Goal: Task Accomplishment & Management: Use online tool/utility

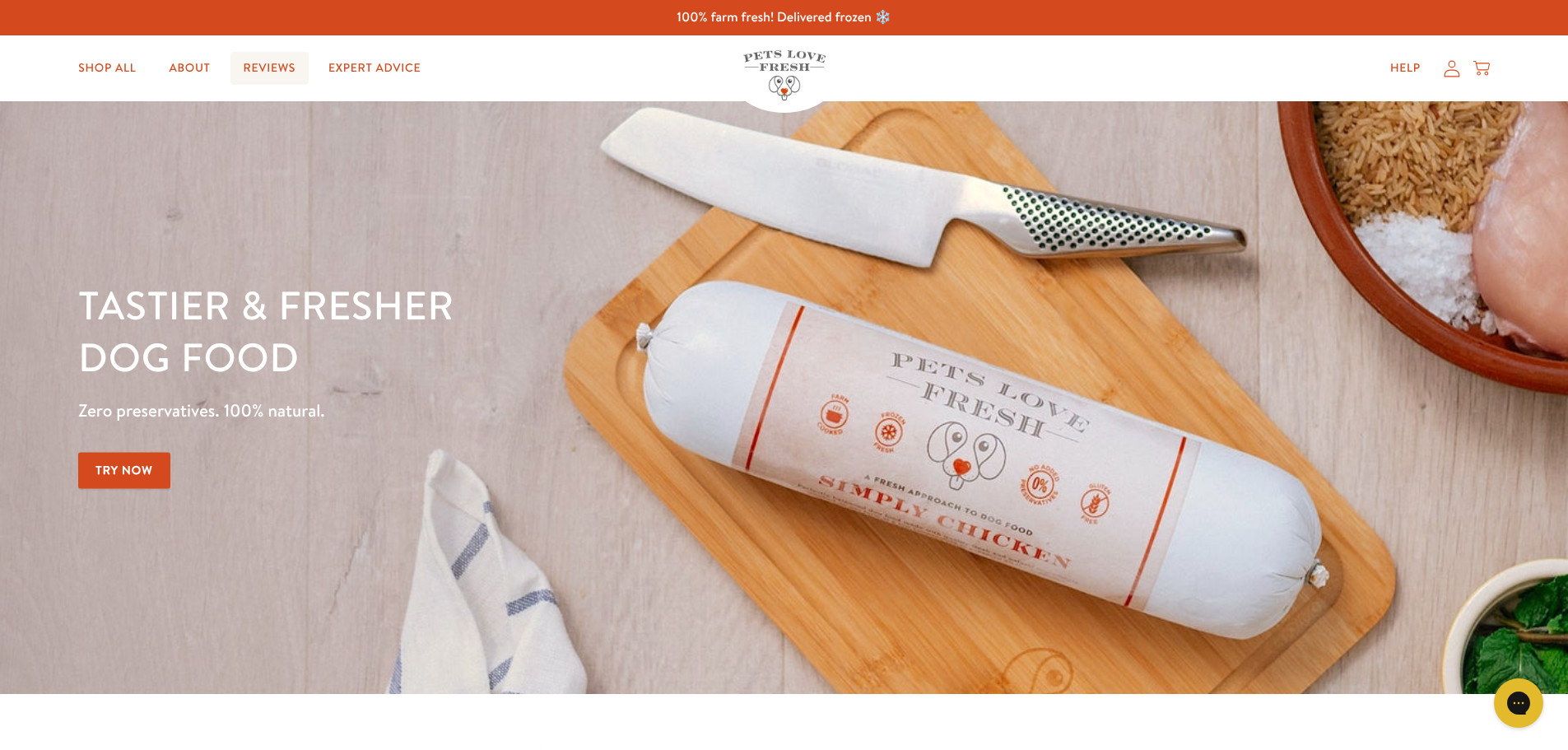
click at [288, 71] on link "Reviews" at bounding box center [270, 68] width 78 height 33
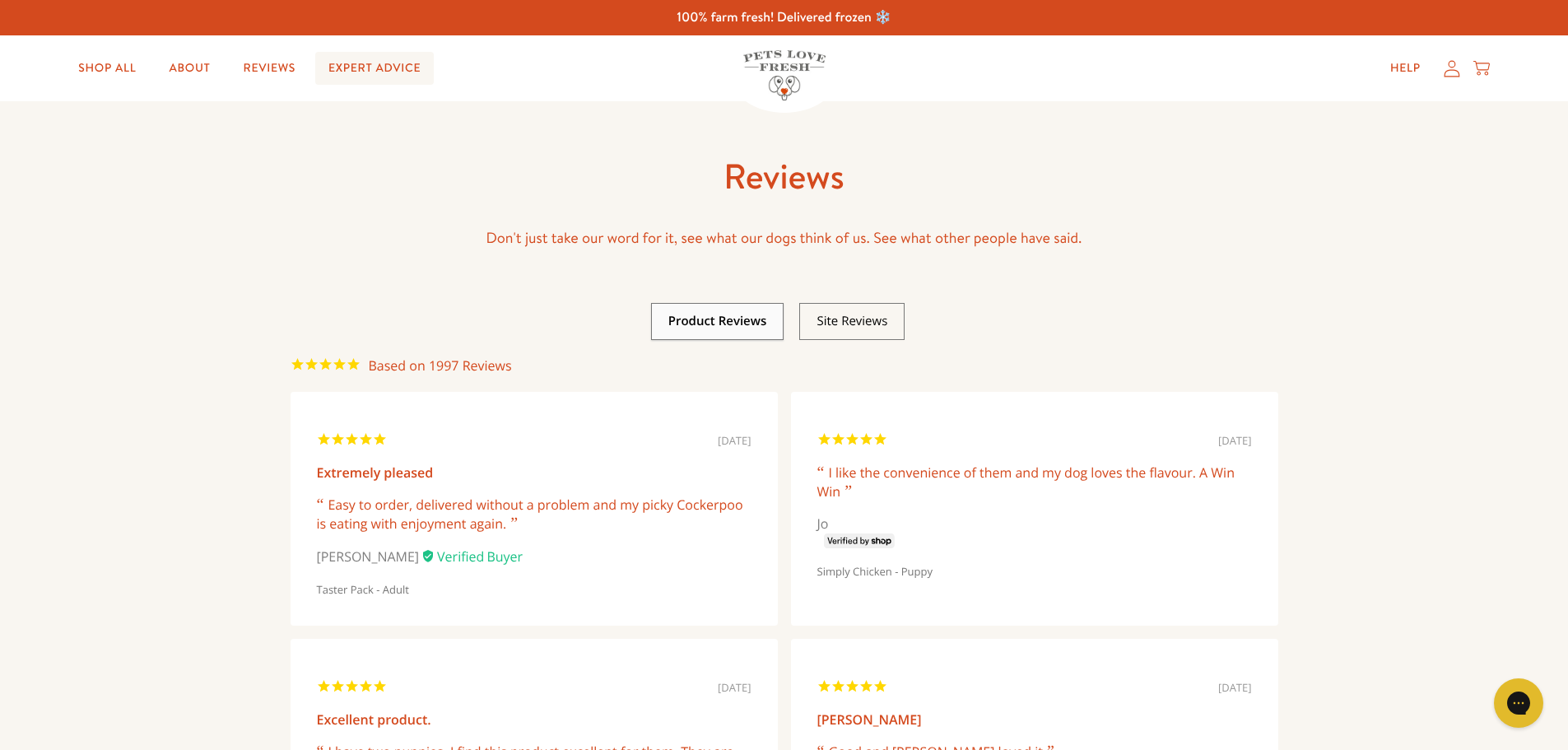
click at [373, 61] on link "Expert Advice" at bounding box center [374, 68] width 118 height 33
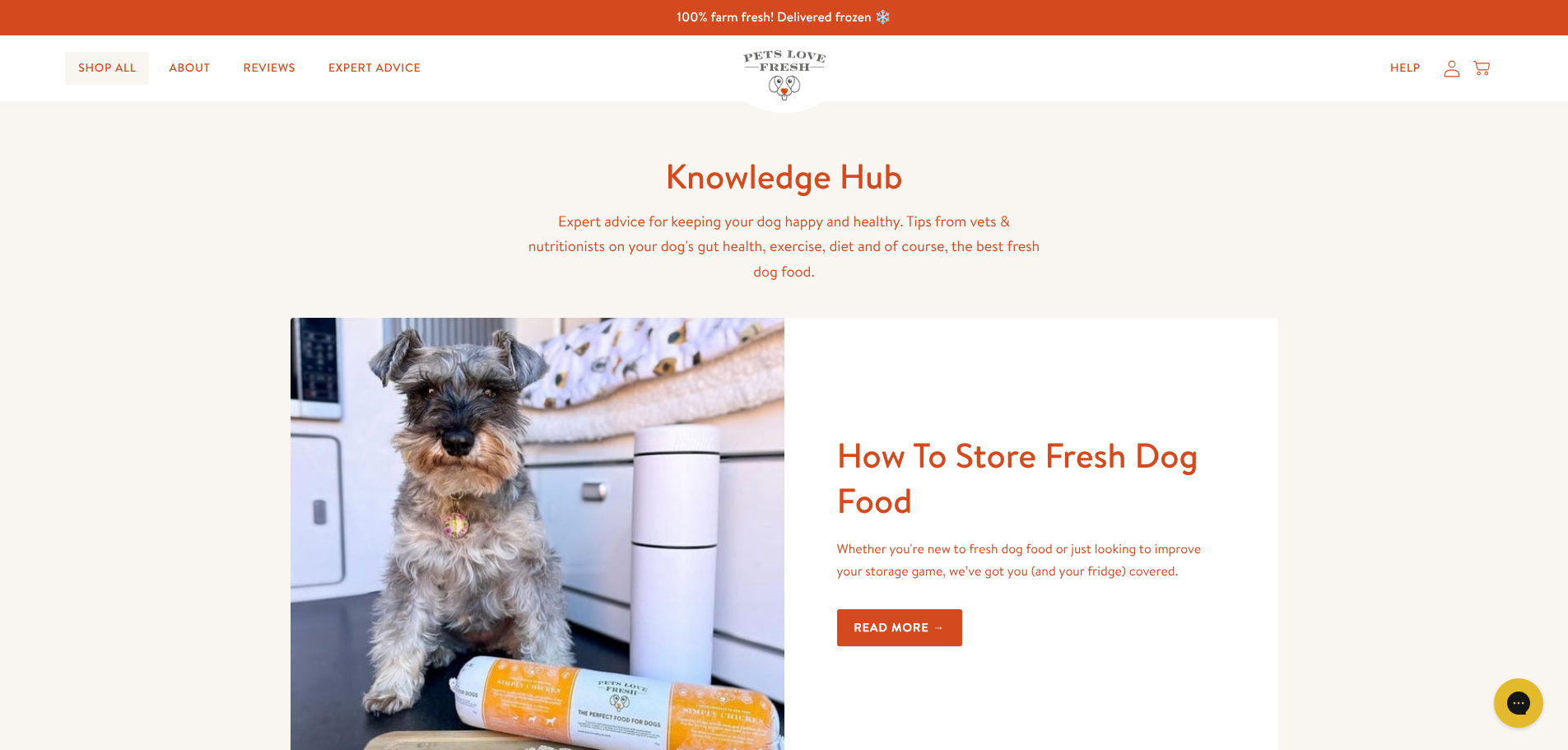
click at [123, 66] on link "Shop All" at bounding box center [107, 68] width 84 height 33
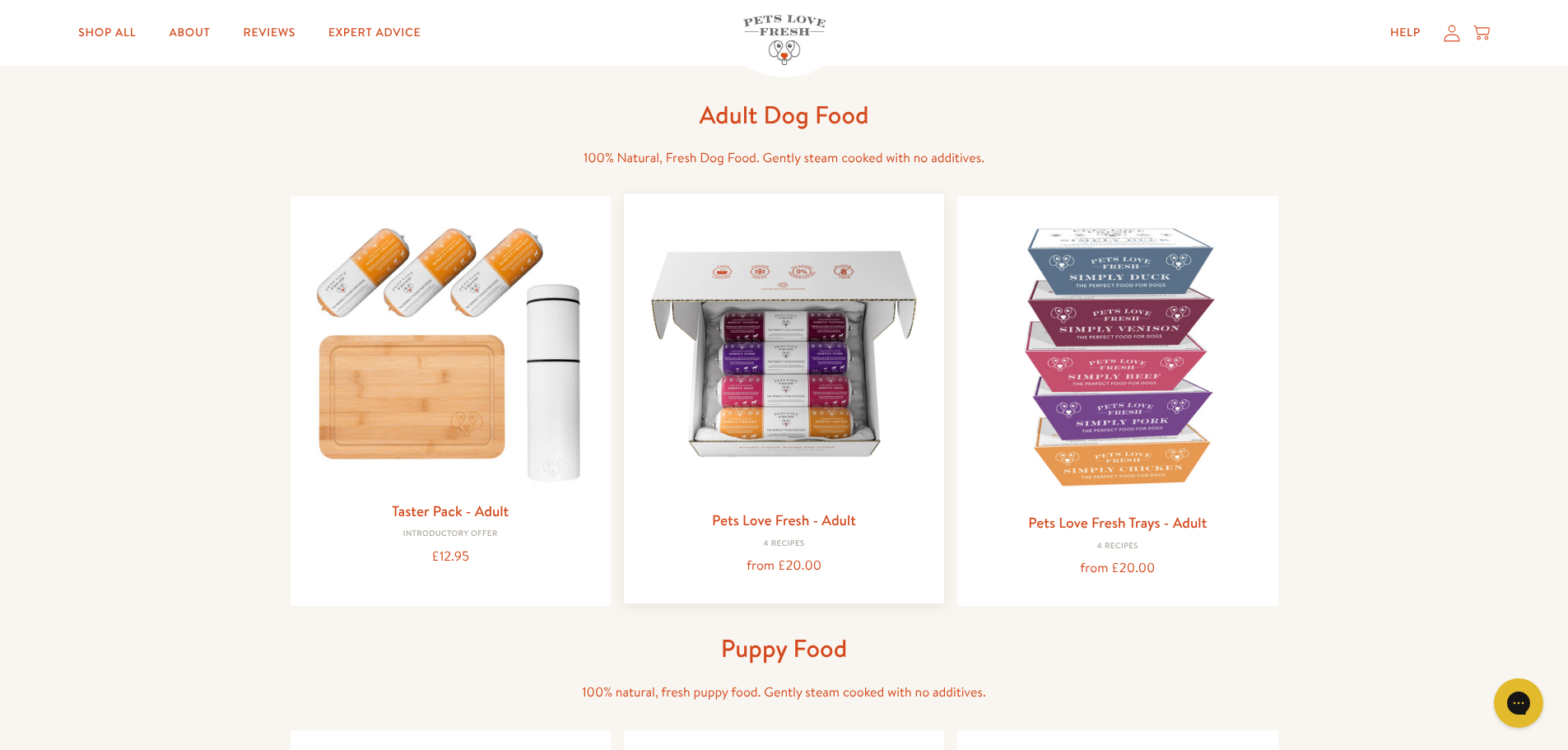
scroll to position [82, 0]
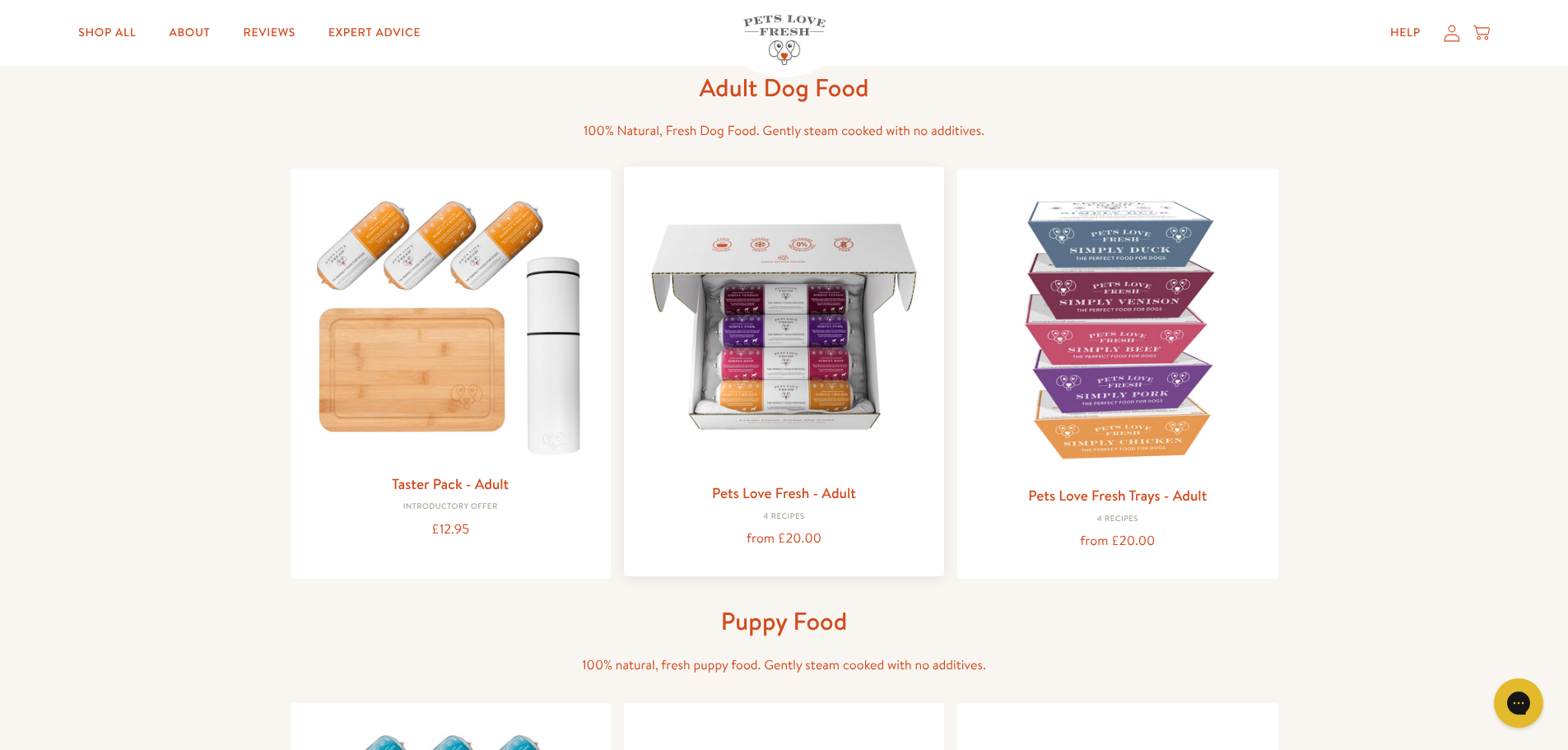
click at [784, 397] on img at bounding box center [784, 326] width 293 height 293
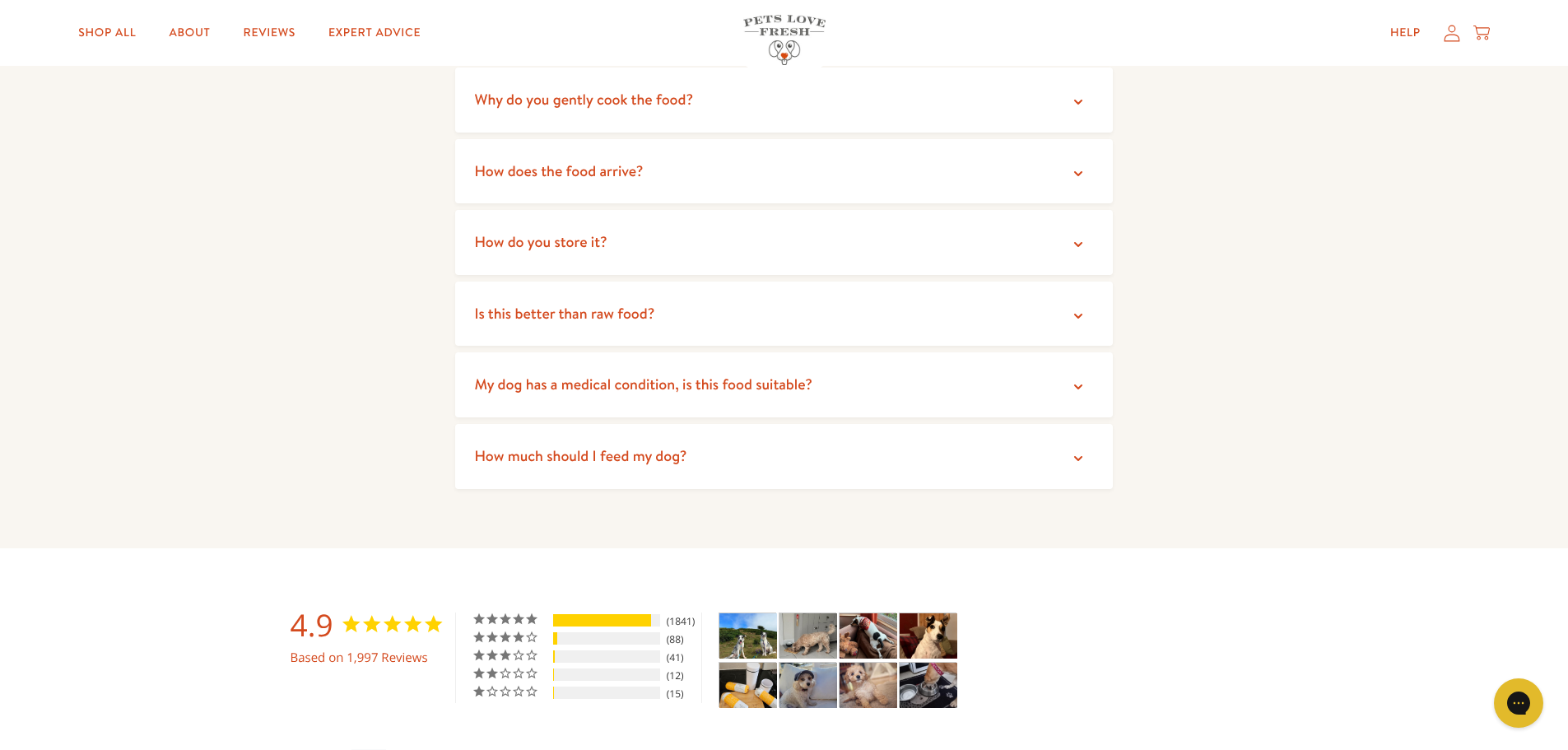
scroll to position [2881, 0]
click at [1079, 450] on icon at bounding box center [1078, 458] width 17 height 17
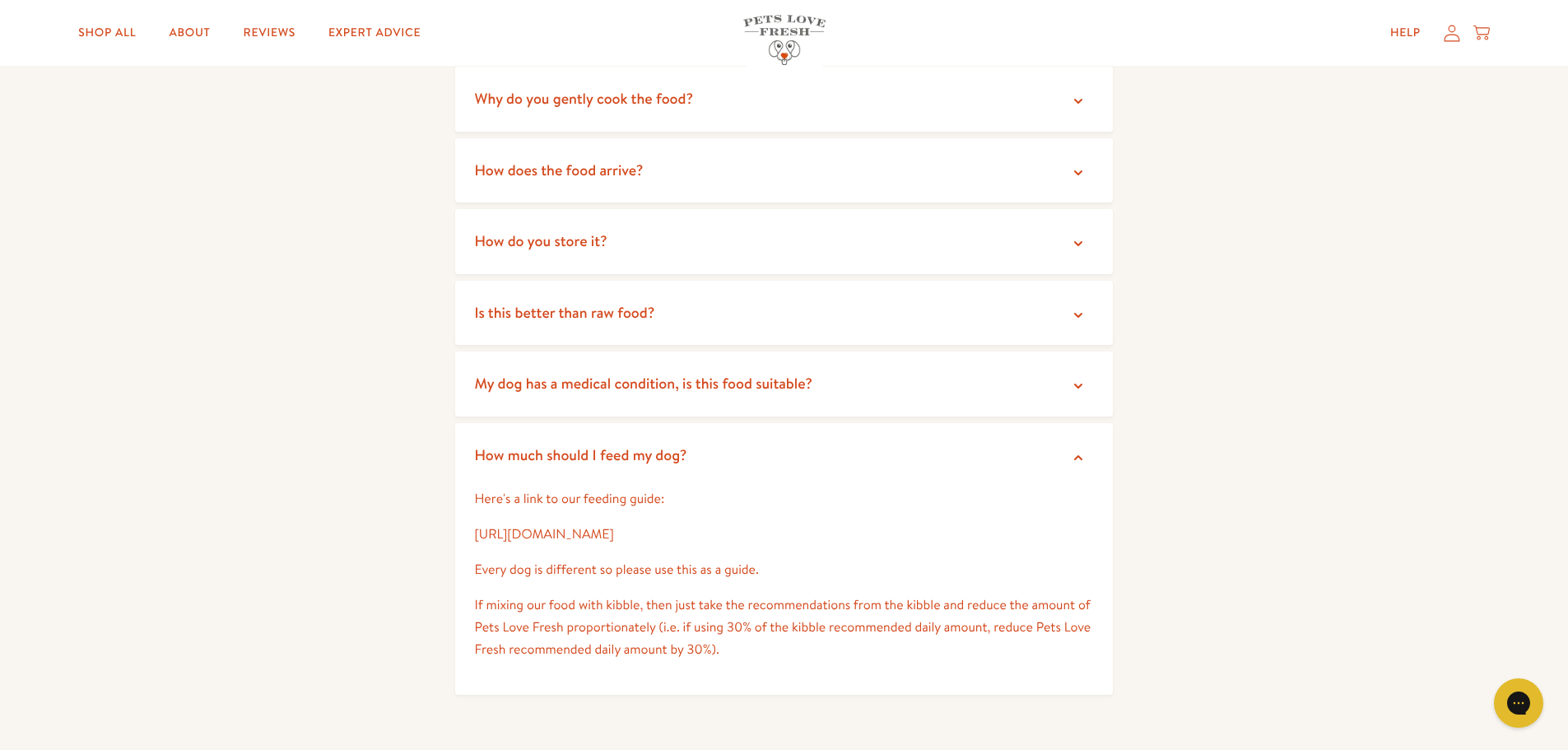
click at [614, 525] on link "https://petslovefresh.com/pages/feeding-guide" at bounding box center [545, 534] width 139 height 19
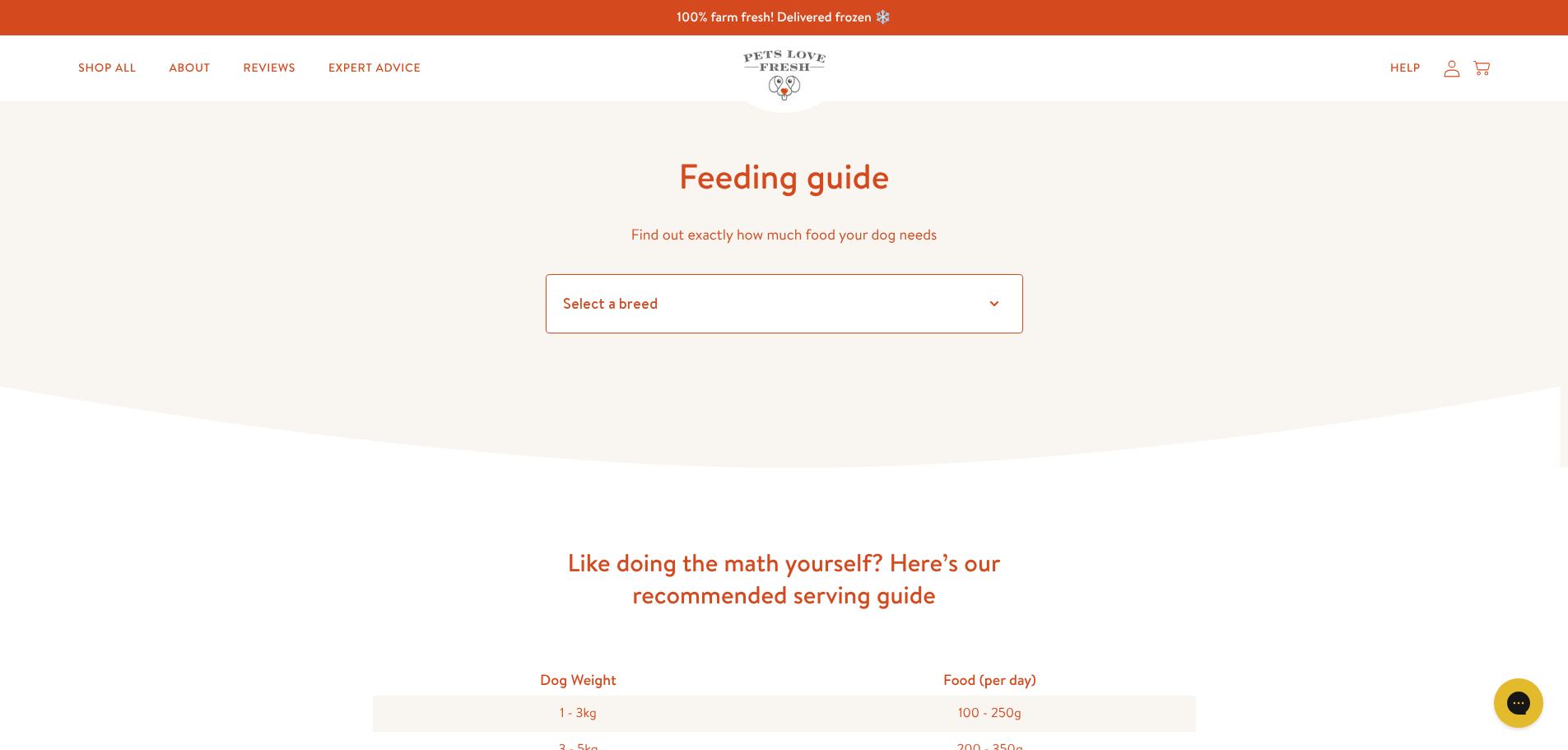
click at [996, 301] on select "Select a breed Affenpinscher Afghan hound Airedale terrier Akita Alaskan Malamu…" at bounding box center [784, 303] width 477 height 60
select select "36"
click at [546, 274] on select "Select a breed Affenpinscher Afghan hound Airedale terrier Akita Alaskan Malamu…" at bounding box center [784, 303] width 477 height 60
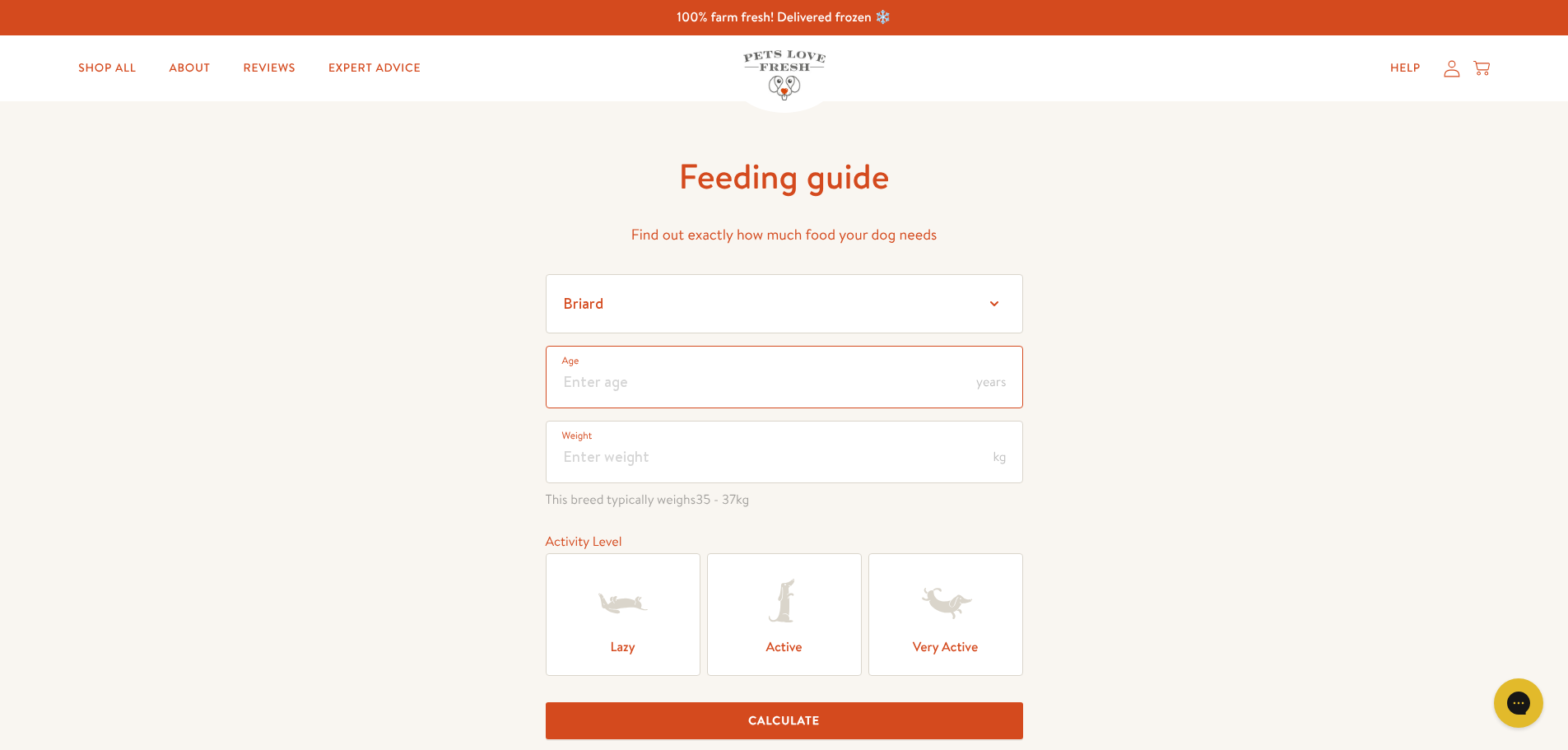
click at [825, 387] on input "number" at bounding box center [784, 376] width 477 height 63
type input "2"
click at [814, 456] on input "number" at bounding box center [784, 452] width 477 height 63
type input "38"
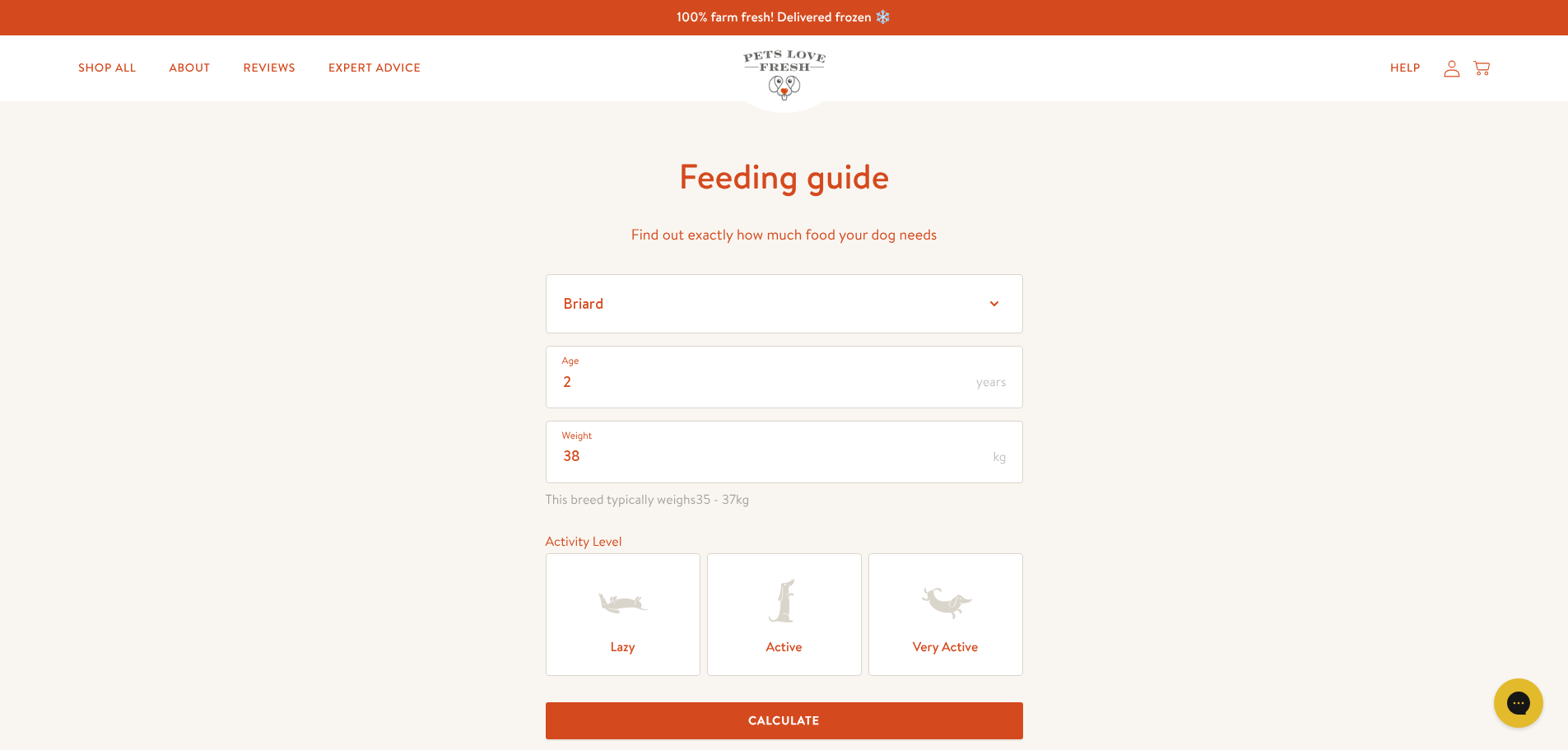
scroll to position [0, 0]
click at [608, 617] on icon at bounding box center [622, 602] width 66 height 66
click at [0, 0] on input "Lazy" at bounding box center [0, 0] width 0 height 0
click at [782, 727] on button "Calculate" at bounding box center [784, 721] width 477 height 37
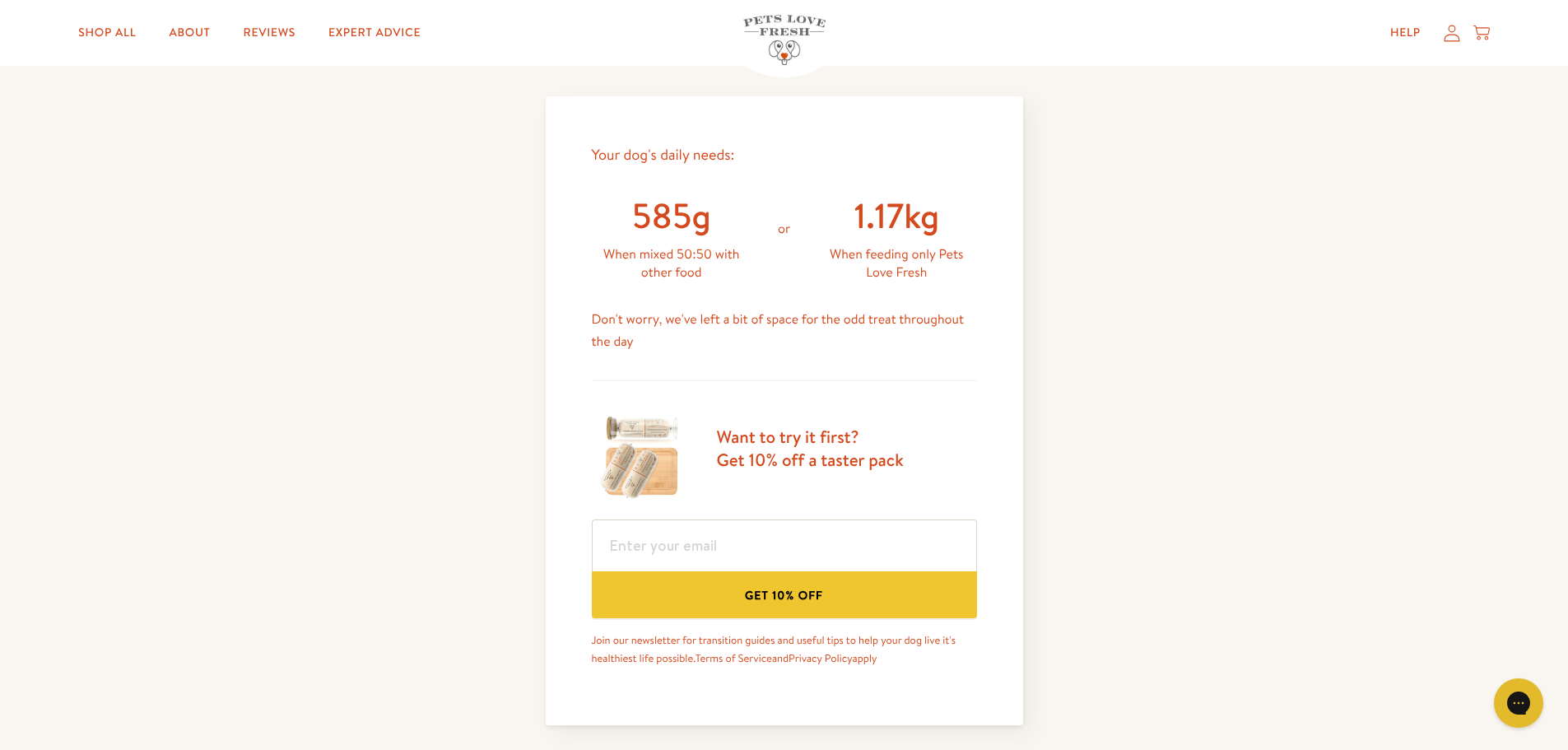
scroll to position [699, 0]
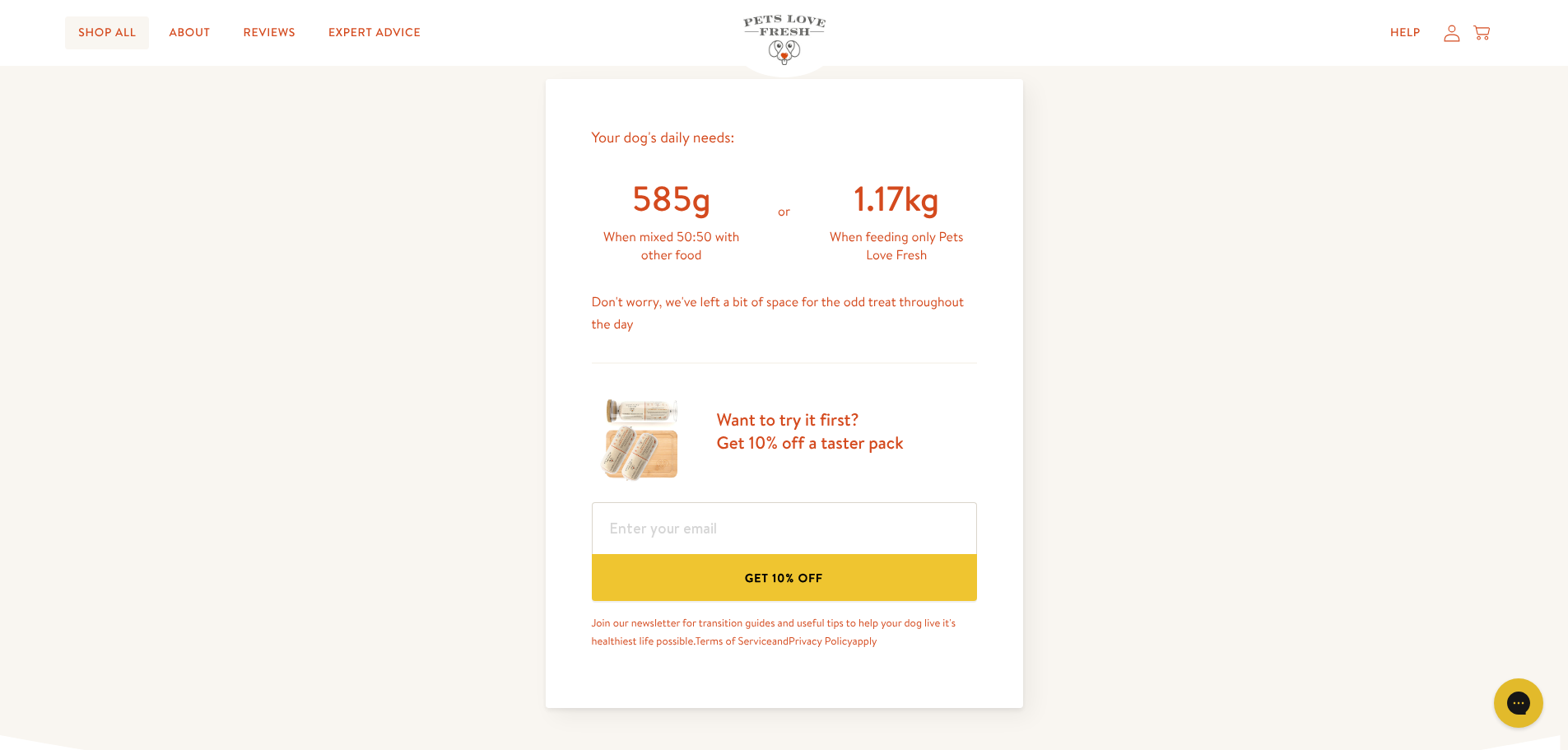
click at [112, 26] on link "Shop All" at bounding box center [107, 33] width 84 height 33
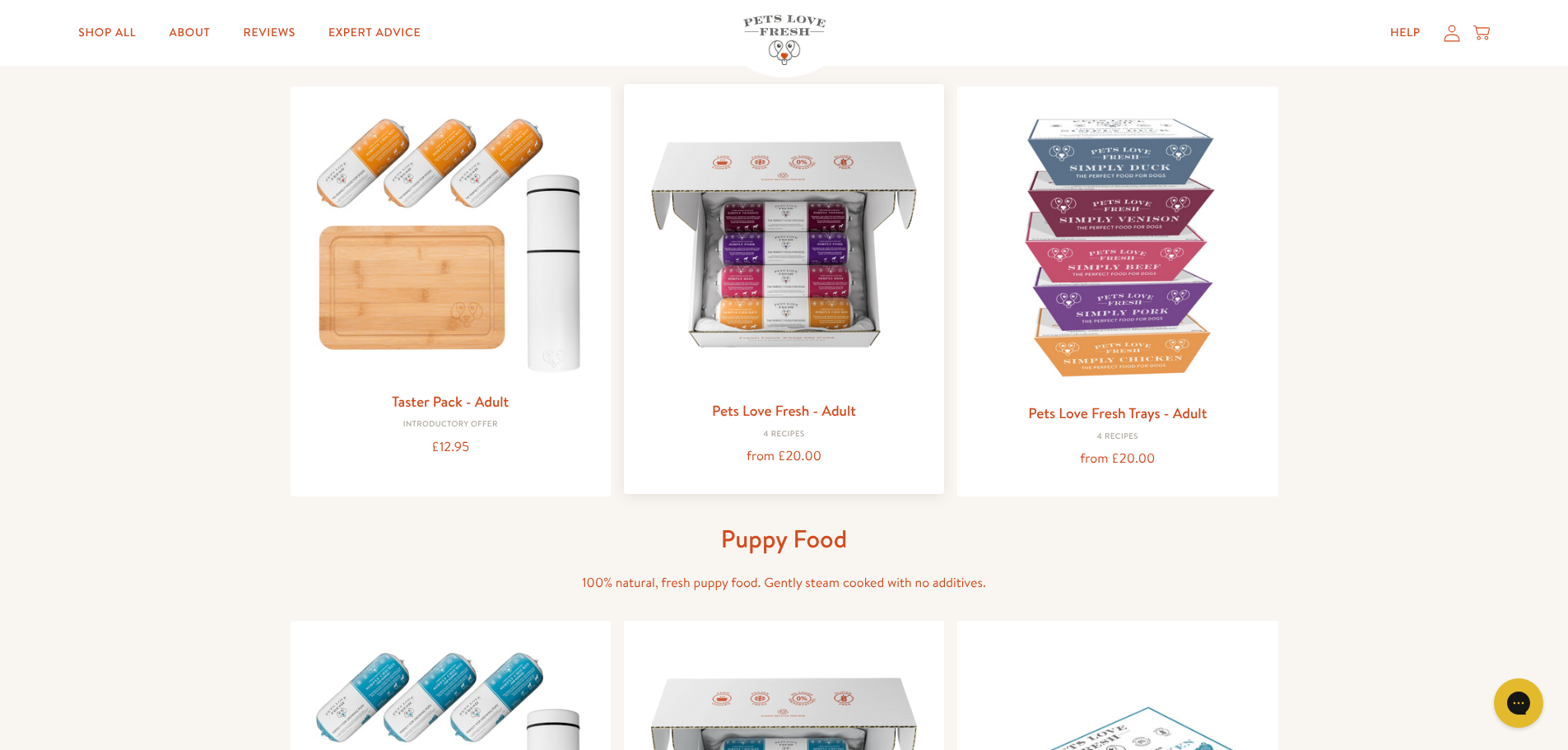
scroll to position [82, 0]
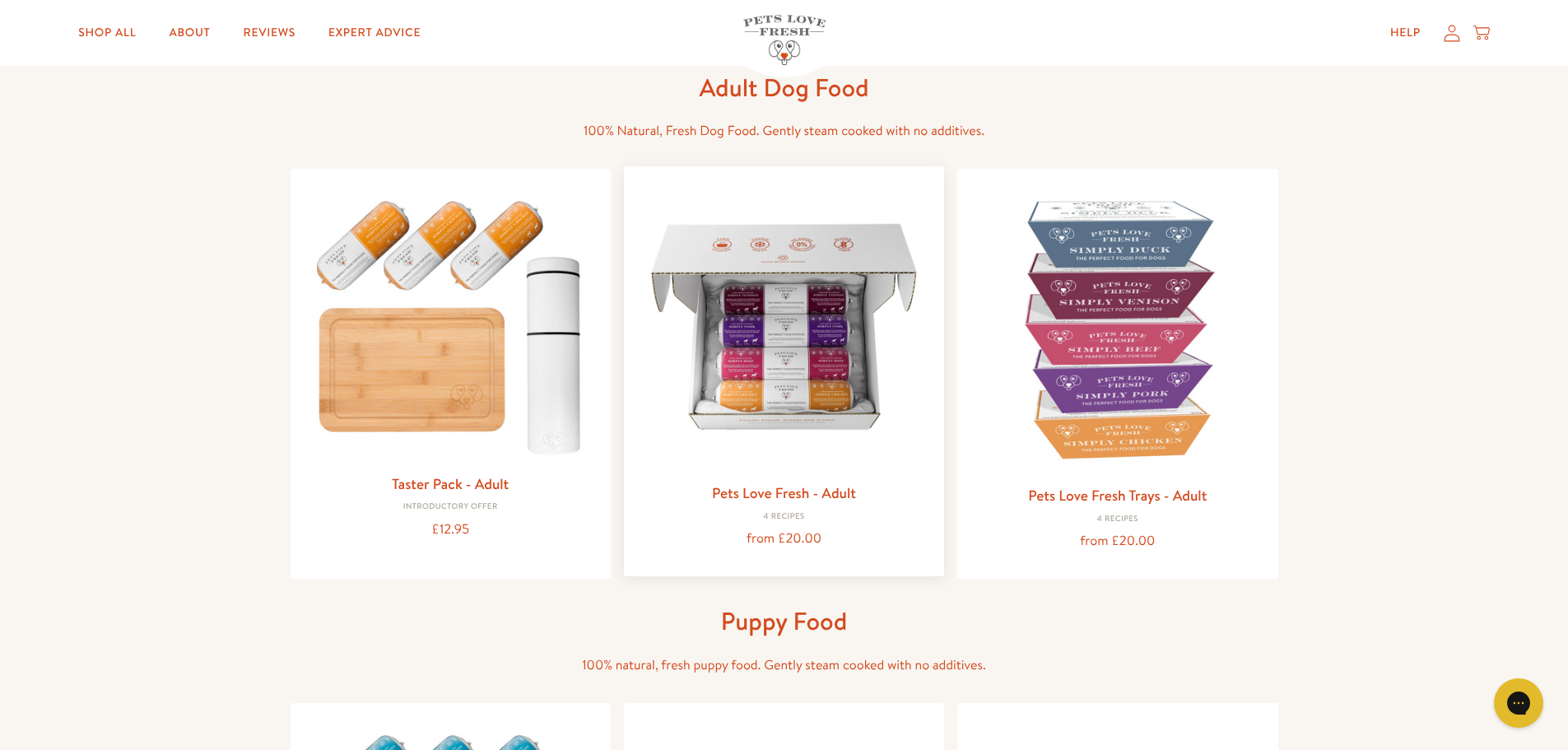
click at [811, 389] on img at bounding box center [784, 326] width 293 height 293
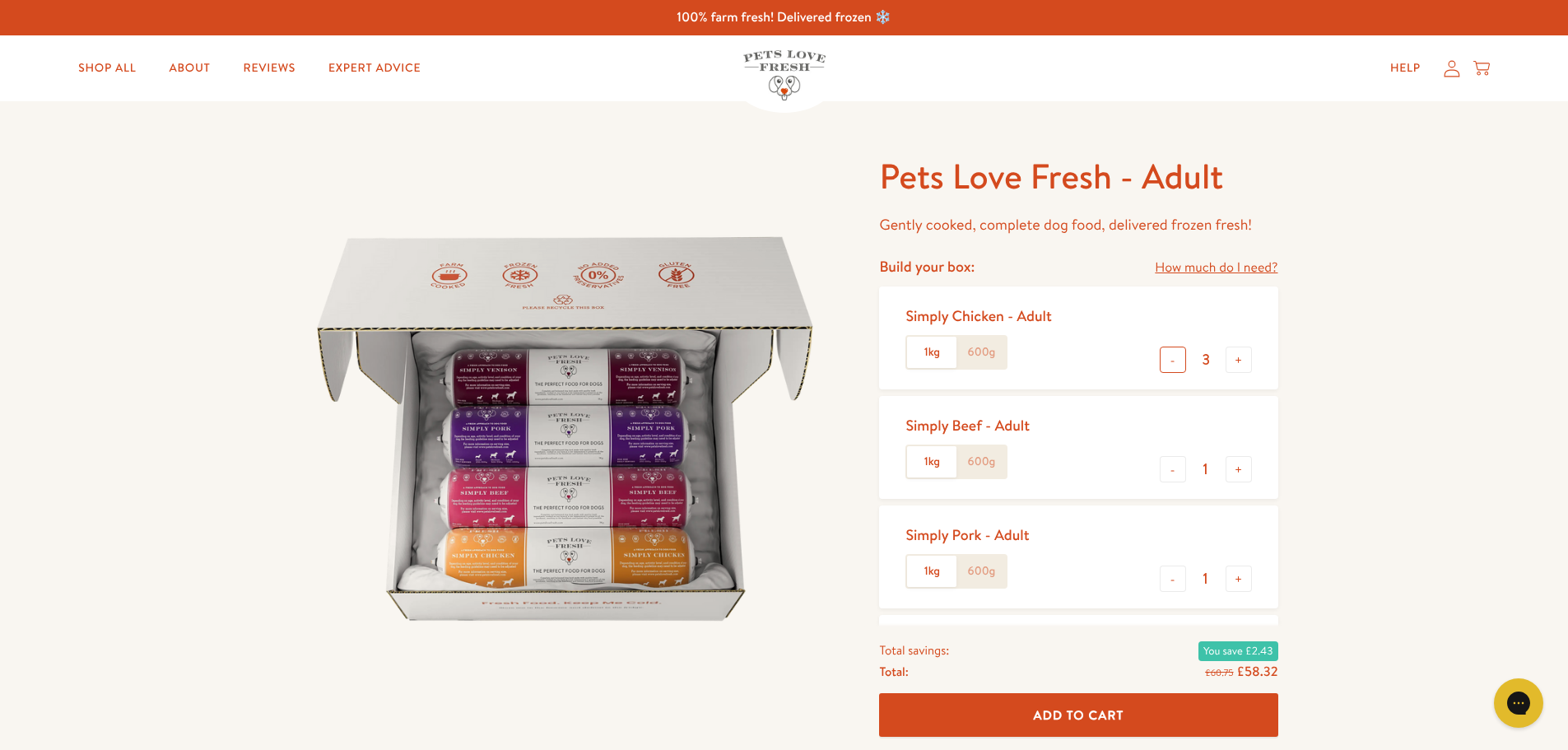
click at [1173, 365] on button "-" at bounding box center [1173, 359] width 26 height 26
type input "1"
click at [940, 359] on label "1kg" at bounding box center [931, 352] width 49 height 31
click at [0, 0] on input "1kg" at bounding box center [0, 0] width 0 height 0
